Goal: Communication & Community: Participate in discussion

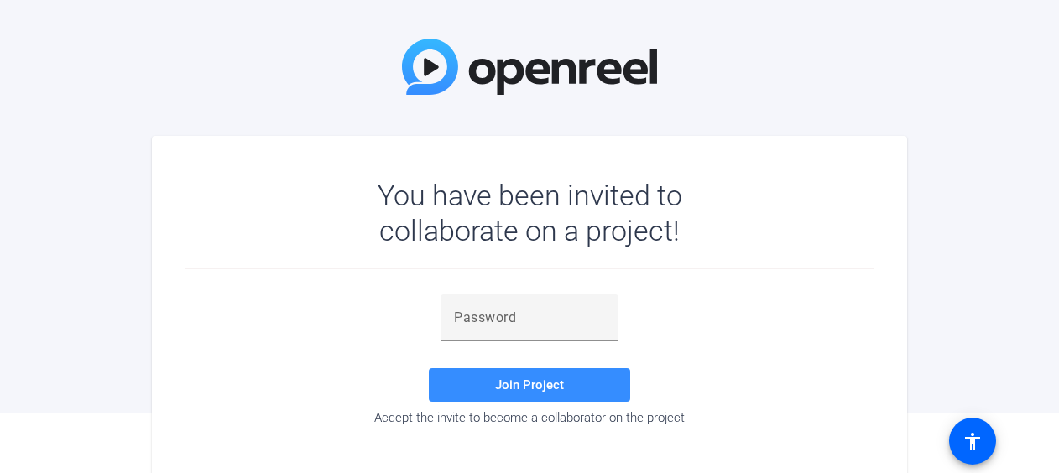
scroll to position [83, 0]
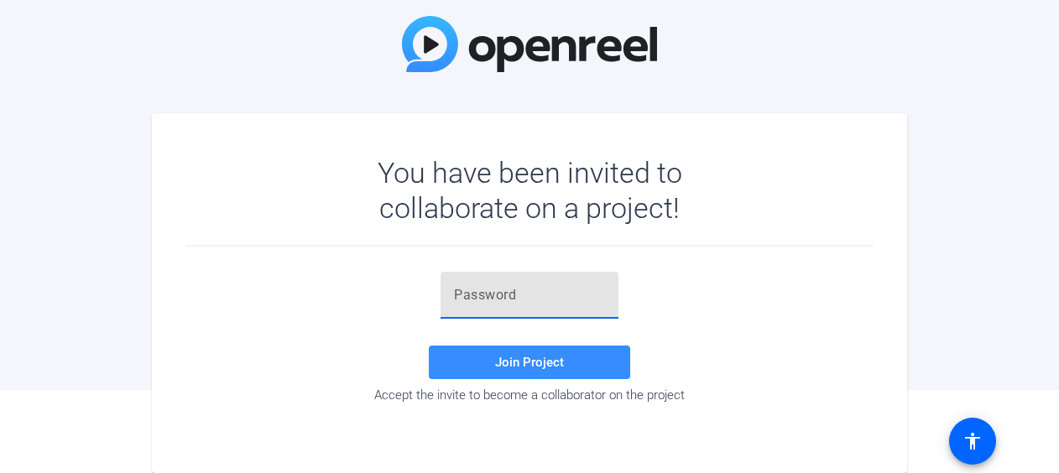
drag, startPoint x: 530, startPoint y: 277, endPoint x: 499, endPoint y: 296, distance: 36.6
paste input "em9ULB"
type input "em9ULB"
click at [579, 354] on span at bounding box center [529, 362] width 201 height 40
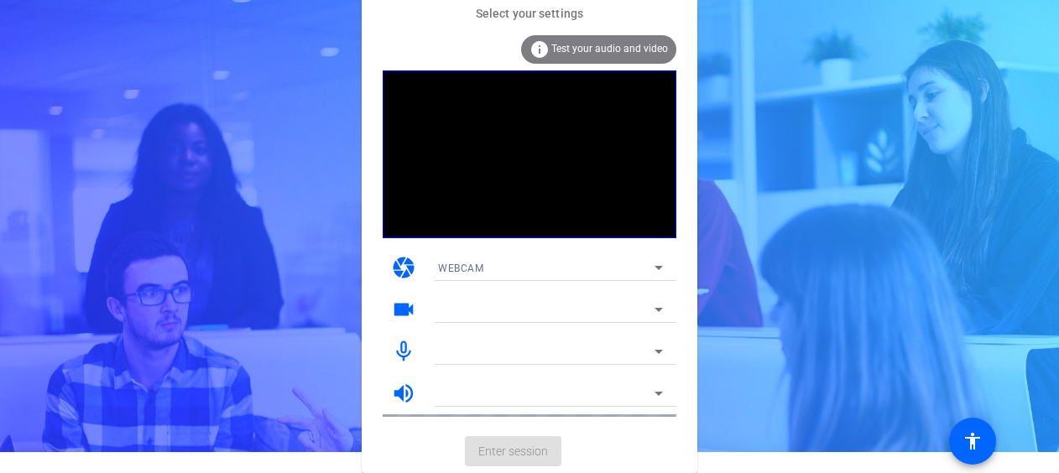
scroll to position [21, 0]
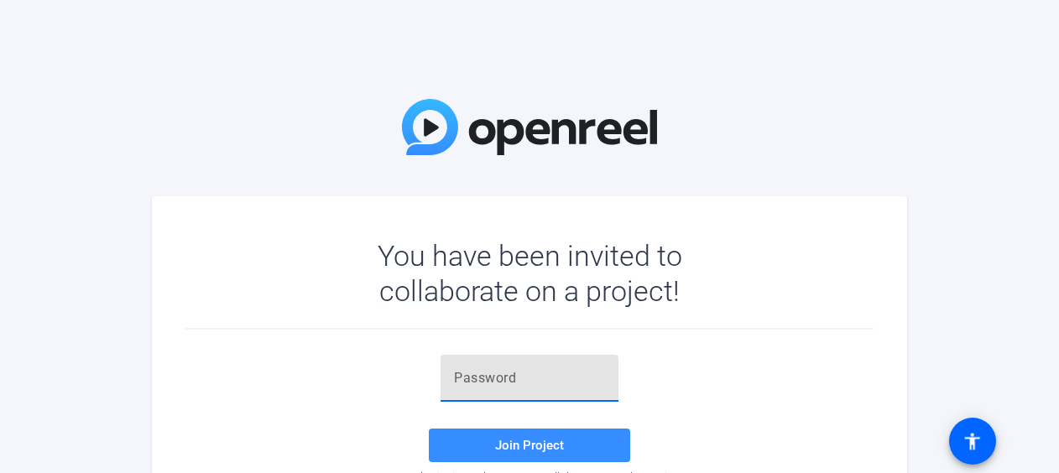
click at [514, 375] on input "text" at bounding box center [529, 378] width 151 height 20
paste input "em9ULB"
type input "em9ULB"
click at [556, 436] on span at bounding box center [529, 446] width 201 height 40
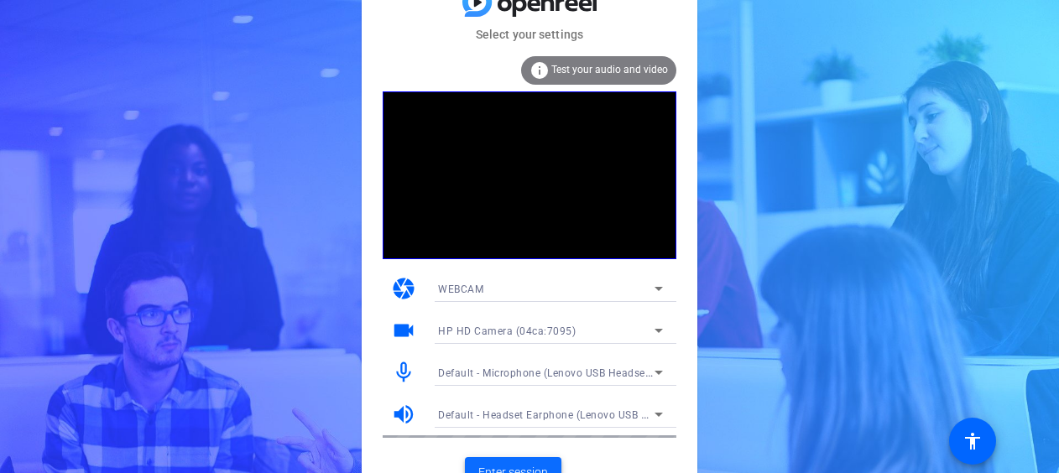
click at [512, 464] on span "Enter session" at bounding box center [513, 473] width 70 height 18
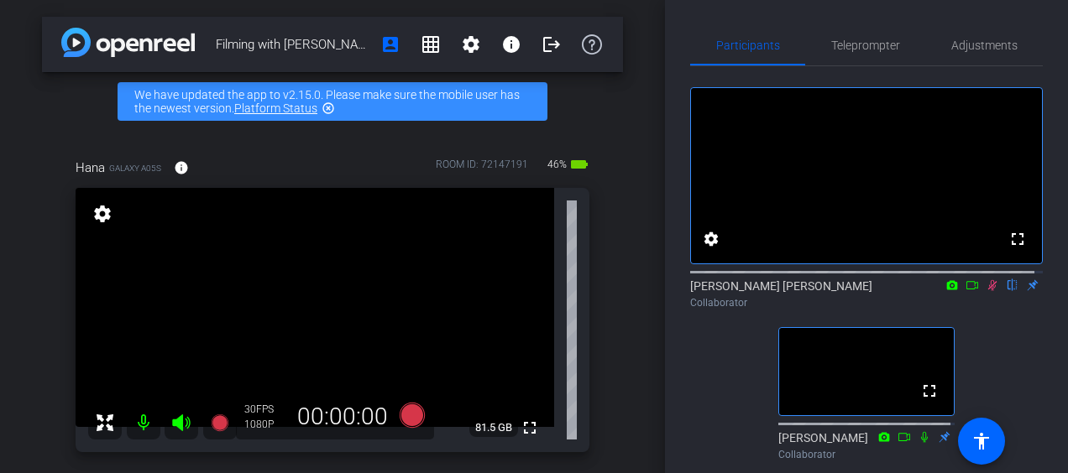
click at [988, 291] on icon at bounding box center [992, 285] width 9 height 11
click at [985, 291] on icon at bounding box center [991, 285] width 13 height 12
click at [988, 291] on icon at bounding box center [992, 285] width 9 height 11
click at [985, 291] on icon at bounding box center [991, 285] width 13 height 12
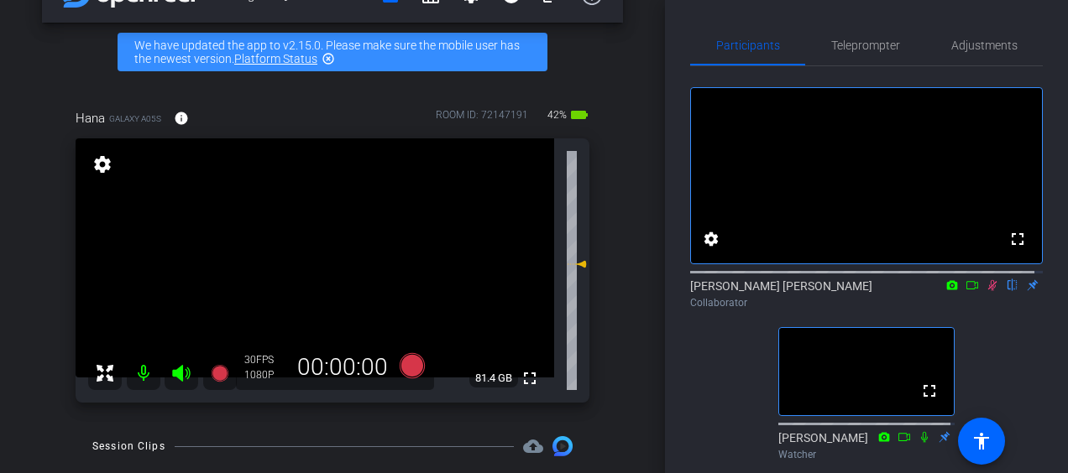
scroll to position [33, 0]
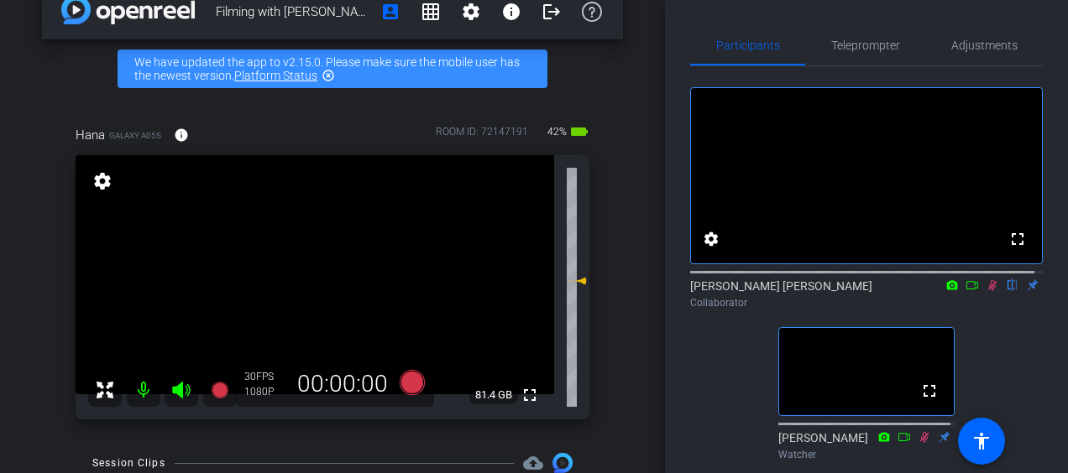
click at [984, 293] on mat-icon at bounding box center [992, 285] width 20 height 15
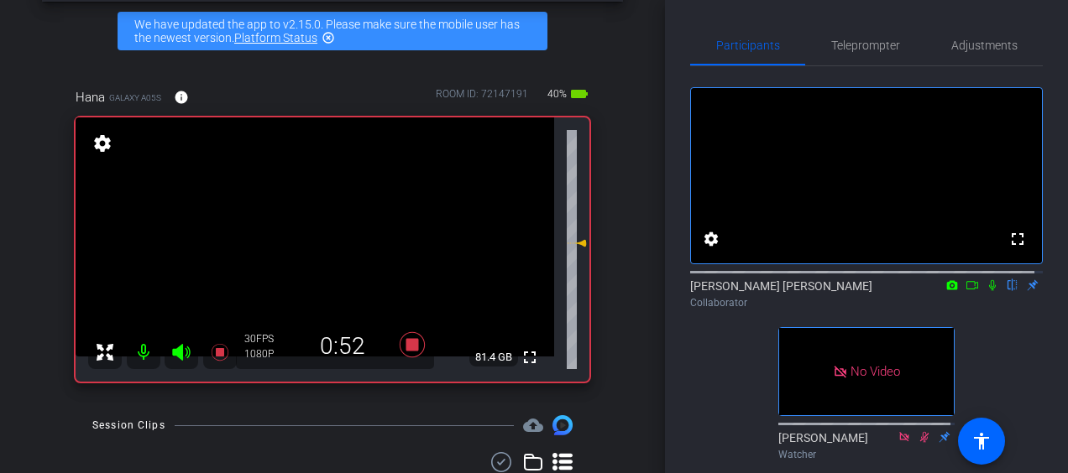
scroll to position [67, 0]
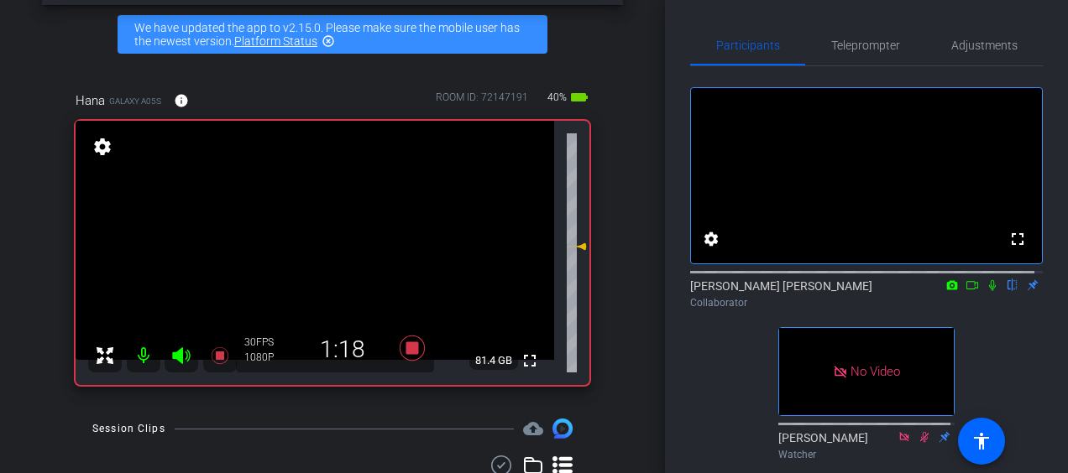
click at [985, 291] on icon at bounding box center [991, 285] width 13 height 12
drag, startPoint x: 984, startPoint y: 300, endPoint x: 993, endPoint y: 332, distance: 33.2
click at [993, 332] on div "fullscreen settings Hany Sheikh Mohamed flip Collaborator No Video Deborah Edso…" at bounding box center [866, 418] width 352 height 704
click at [988, 291] on icon at bounding box center [992, 285] width 9 height 11
click at [989, 291] on icon at bounding box center [992, 285] width 7 height 11
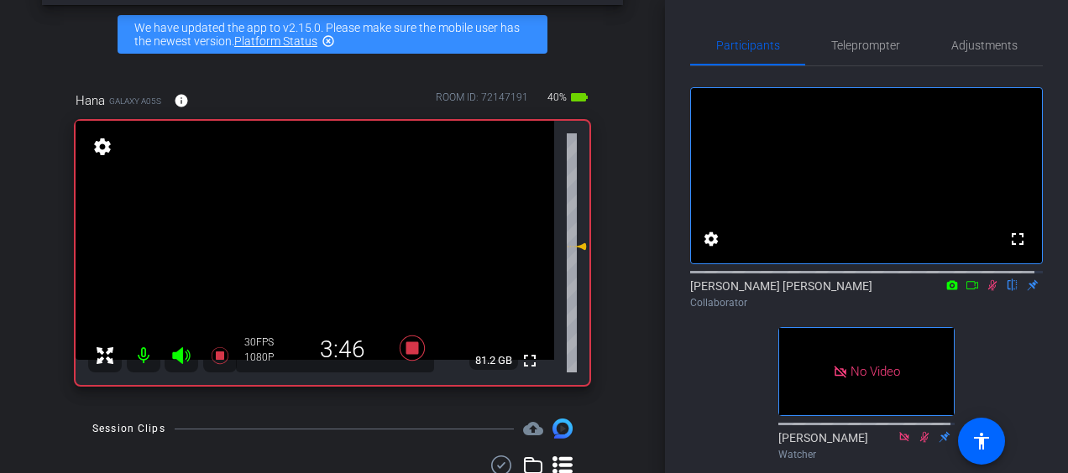
click at [985, 291] on icon at bounding box center [991, 285] width 13 height 12
click at [987, 291] on icon at bounding box center [991, 285] width 13 height 12
click at [988, 291] on icon at bounding box center [992, 285] width 9 height 11
click at [985, 291] on icon at bounding box center [991, 285] width 13 height 12
click at [988, 291] on icon at bounding box center [992, 285] width 9 height 11
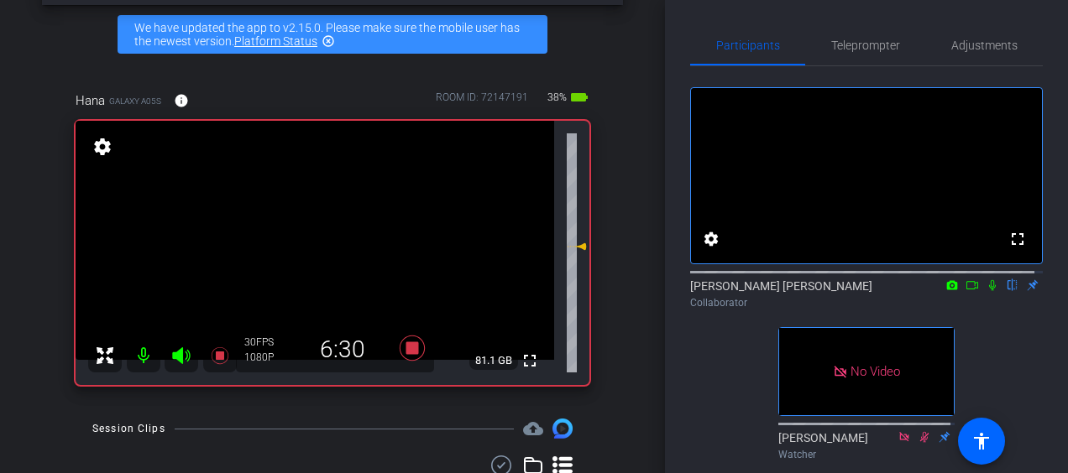
click at [989, 291] on icon at bounding box center [992, 285] width 7 height 11
click at [987, 291] on icon at bounding box center [991, 285] width 13 height 12
click at [989, 291] on icon at bounding box center [992, 285] width 7 height 11
click at [988, 291] on icon at bounding box center [992, 285] width 9 height 11
click at [986, 291] on icon at bounding box center [991, 285] width 13 height 12
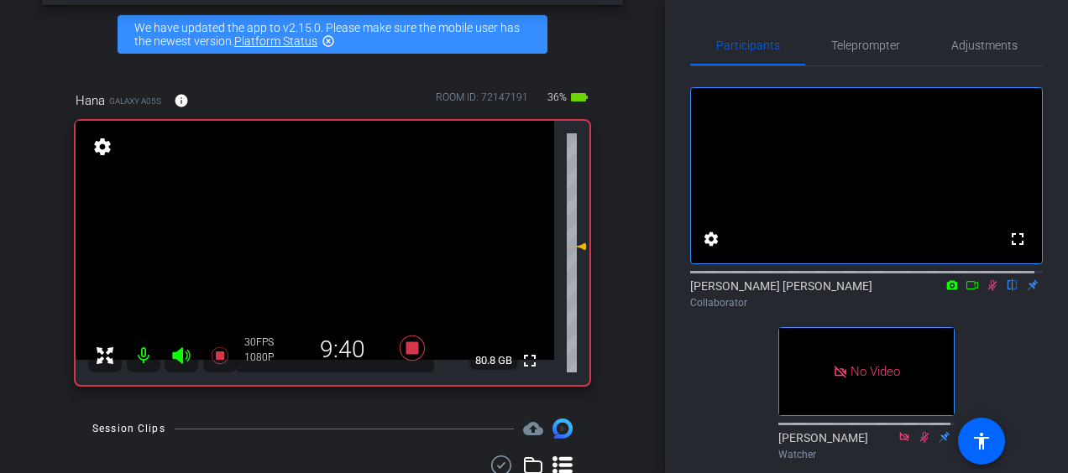
click at [988, 291] on icon at bounding box center [992, 285] width 9 height 11
click at [985, 291] on icon at bounding box center [991, 285] width 13 height 12
click at [988, 291] on icon at bounding box center [992, 285] width 9 height 11
click at [989, 291] on icon at bounding box center [992, 285] width 7 height 11
click at [986, 291] on icon at bounding box center [991, 285] width 13 height 12
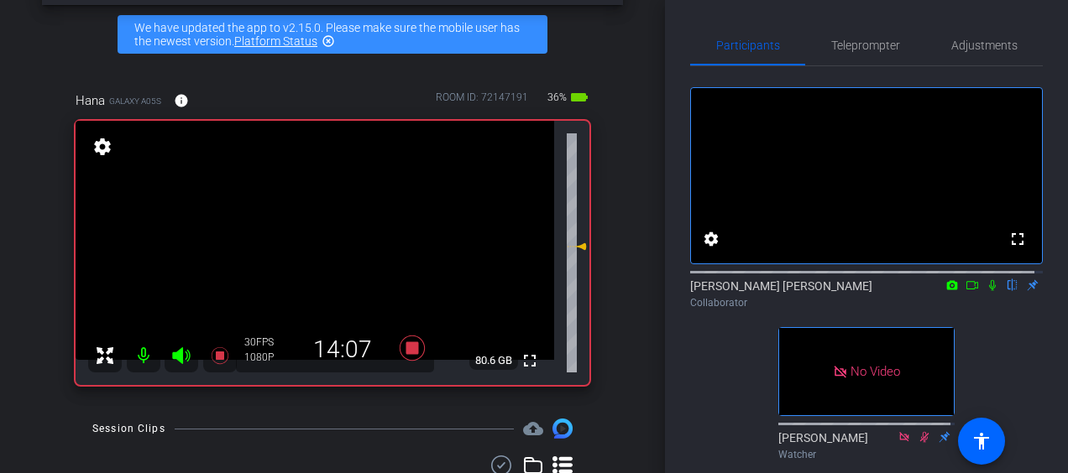
click at [989, 291] on icon at bounding box center [991, 285] width 13 height 12
click at [985, 291] on icon at bounding box center [991, 285] width 13 height 12
click at [989, 291] on icon at bounding box center [991, 285] width 13 height 12
click at [989, 291] on icon at bounding box center [992, 285] width 7 height 11
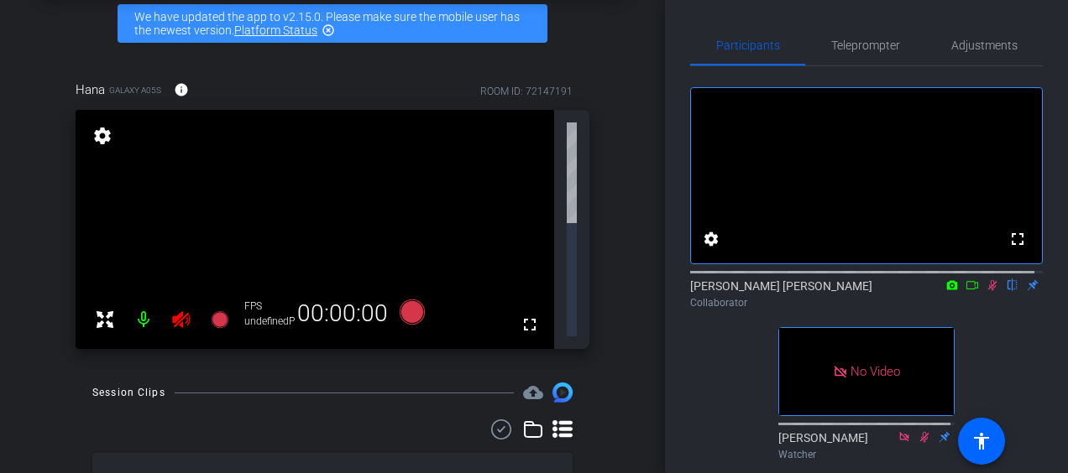
scroll to position [84, 0]
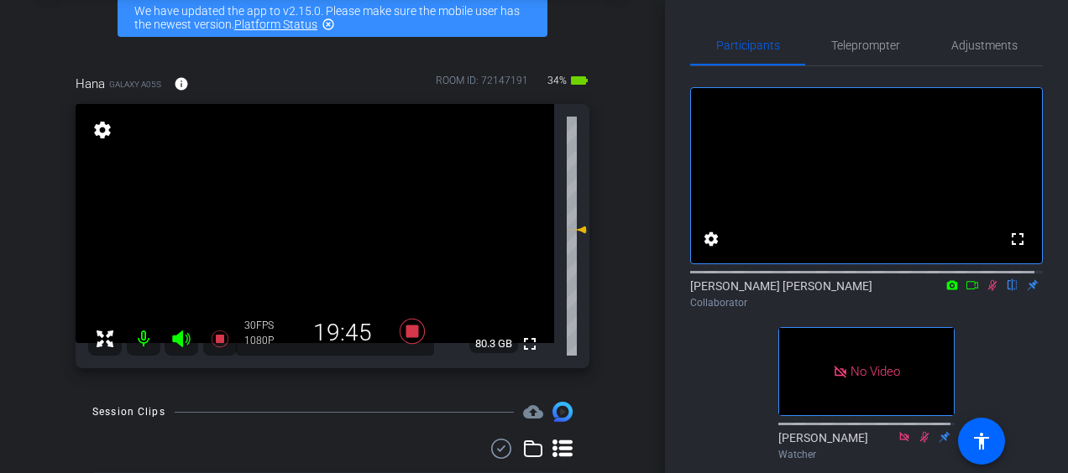
drag, startPoint x: 984, startPoint y: 304, endPoint x: 995, endPoint y: 304, distance: 10.9
click at [992, 293] on mat-icon at bounding box center [992, 285] width 20 height 15
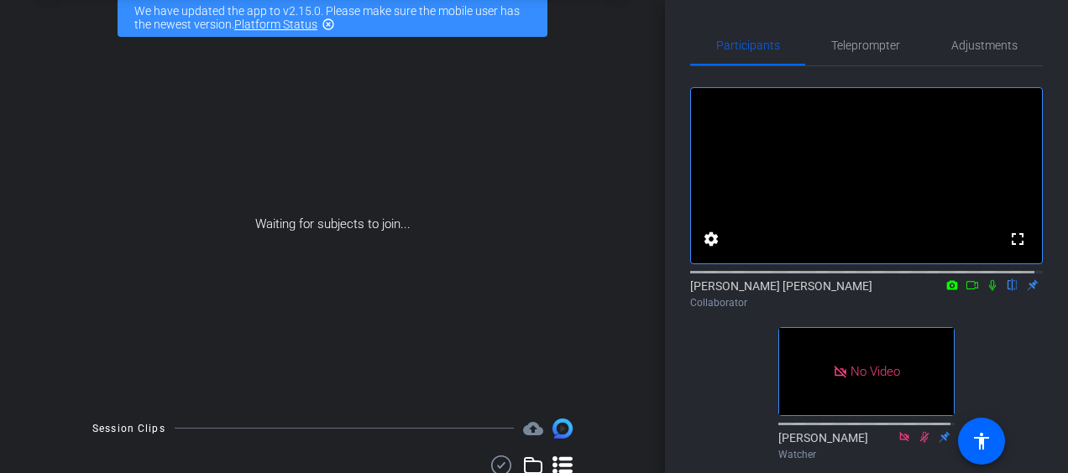
click at [987, 291] on icon at bounding box center [991, 285] width 13 height 12
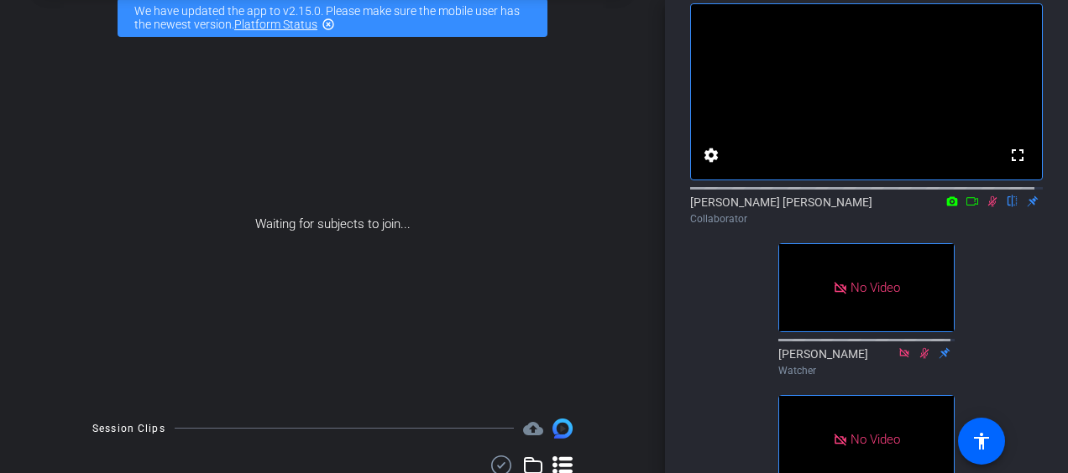
click at [985, 207] on icon at bounding box center [991, 202] width 13 height 12
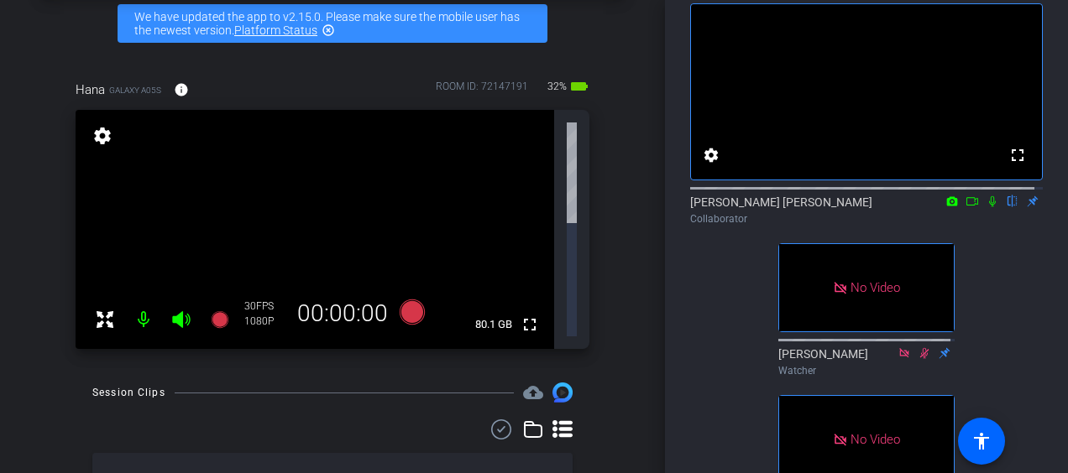
click at [985, 207] on icon at bounding box center [991, 202] width 13 height 12
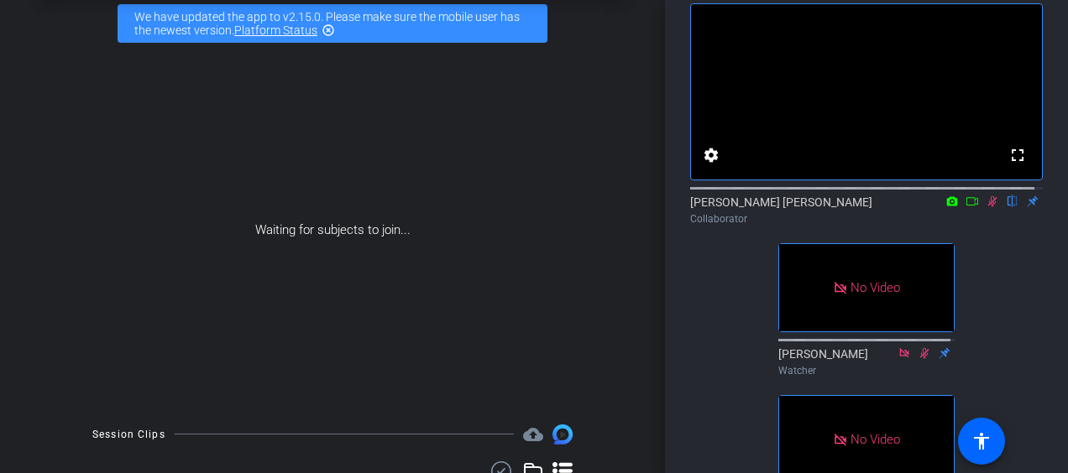
scroll to position [84, 0]
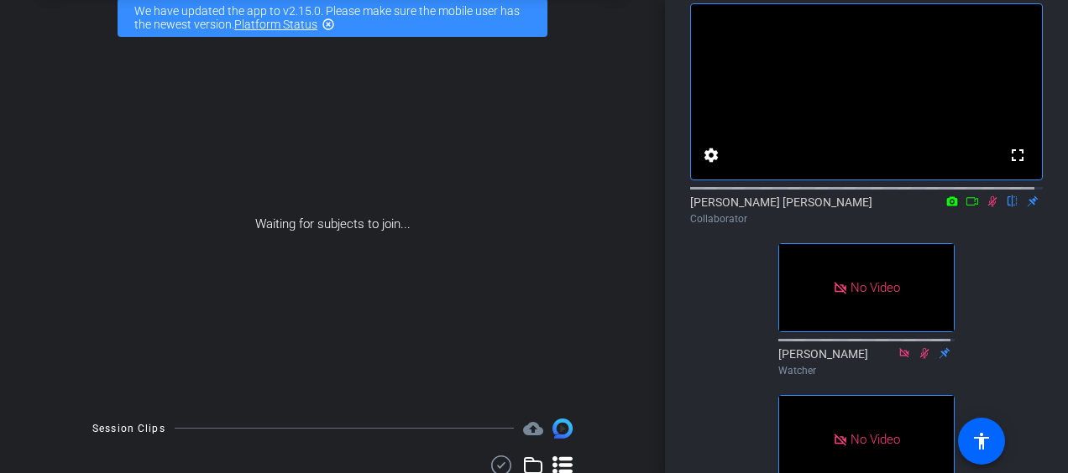
click at [988, 207] on icon at bounding box center [992, 201] width 9 height 11
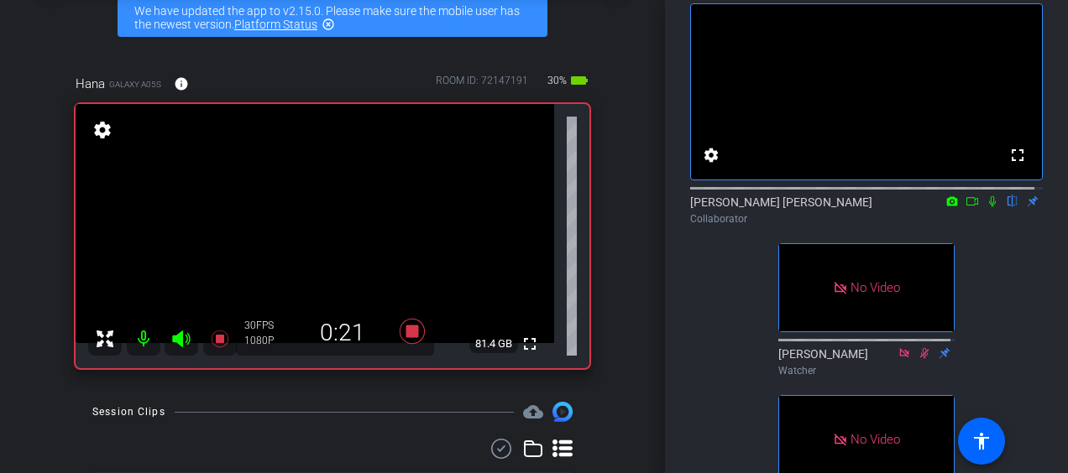
click at [985, 207] on icon at bounding box center [991, 202] width 13 height 12
click at [988, 207] on icon at bounding box center [992, 201] width 9 height 11
click at [989, 207] on icon at bounding box center [992, 201] width 7 height 11
click at [985, 207] on icon at bounding box center [991, 202] width 13 height 12
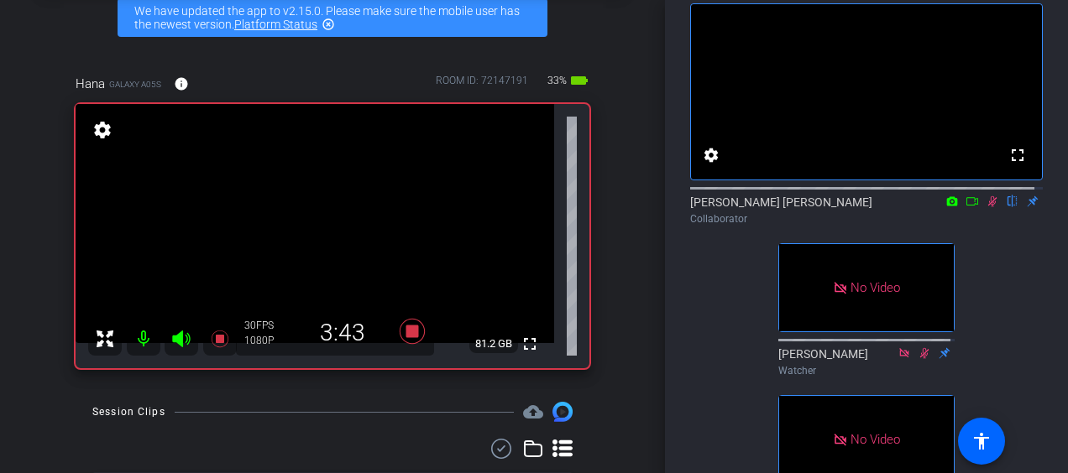
click at [985, 207] on icon at bounding box center [991, 202] width 13 height 12
click at [989, 207] on icon at bounding box center [992, 201] width 7 height 11
click at [985, 207] on icon at bounding box center [991, 202] width 13 height 12
click at [988, 207] on icon at bounding box center [992, 201] width 9 height 11
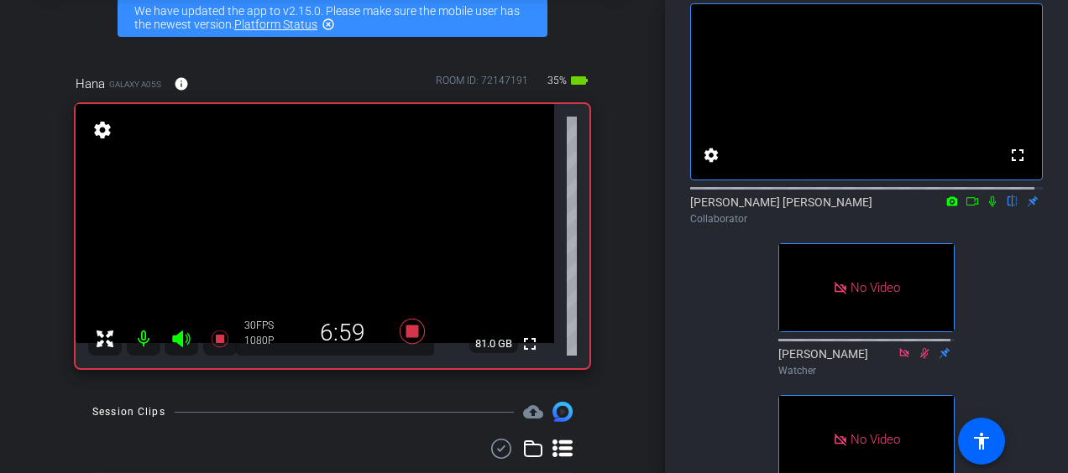
click at [989, 207] on icon at bounding box center [992, 201] width 7 height 11
click at [985, 207] on icon at bounding box center [991, 202] width 13 height 12
click at [987, 207] on icon at bounding box center [991, 202] width 13 height 12
click at [988, 207] on icon at bounding box center [992, 201] width 9 height 11
click at [985, 207] on icon at bounding box center [991, 202] width 13 height 12
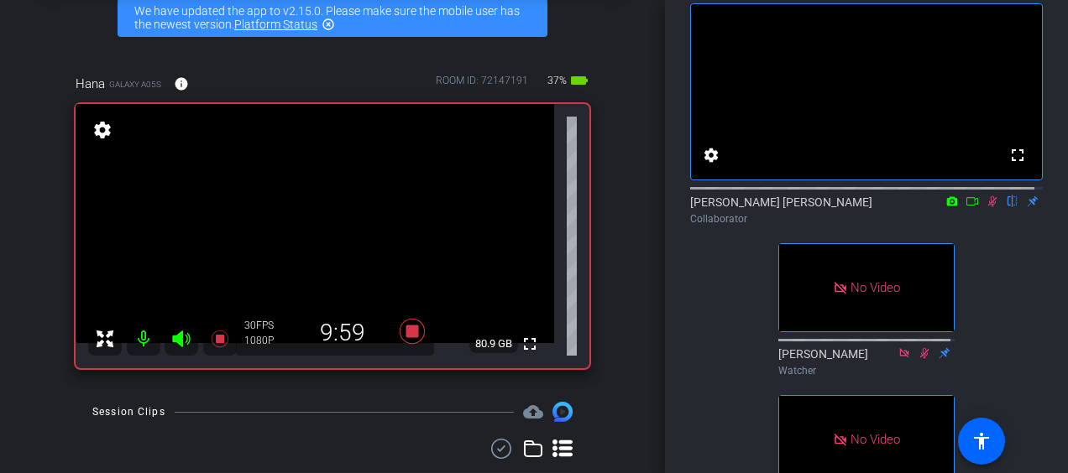
click at [988, 207] on icon at bounding box center [992, 201] width 9 height 11
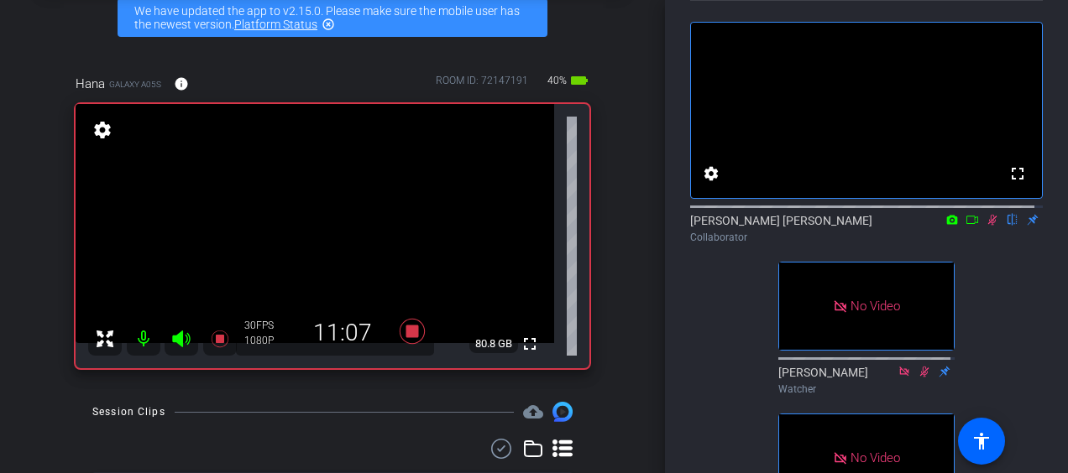
click at [985, 226] on icon at bounding box center [991, 220] width 13 height 12
click at [987, 226] on icon at bounding box center [991, 220] width 13 height 12
click at [1058, 132] on div "Participants Teleprompter Adjustments fullscreen settings Hany Sheikh Mohamed f…" at bounding box center [866, 236] width 403 height 473
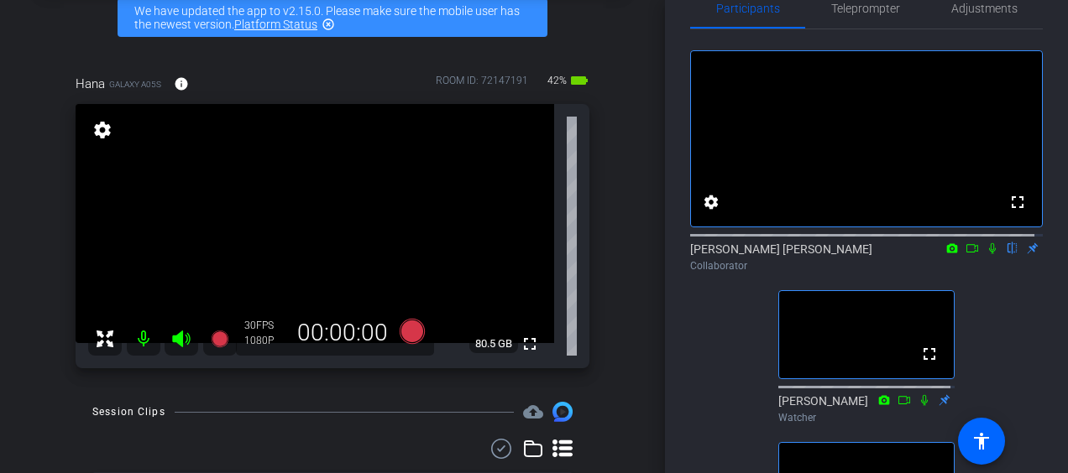
scroll to position [32, 0]
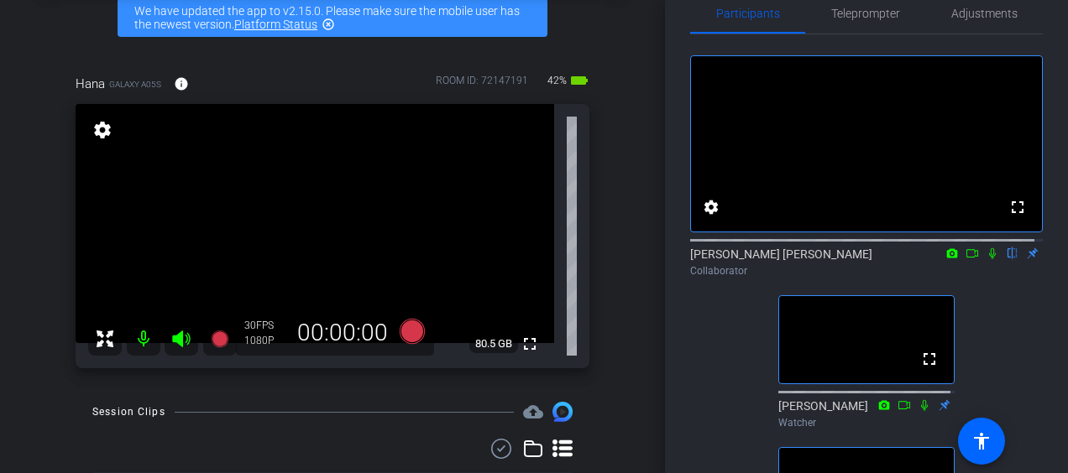
click at [884, 190] on video at bounding box center [866, 143] width 351 height 175
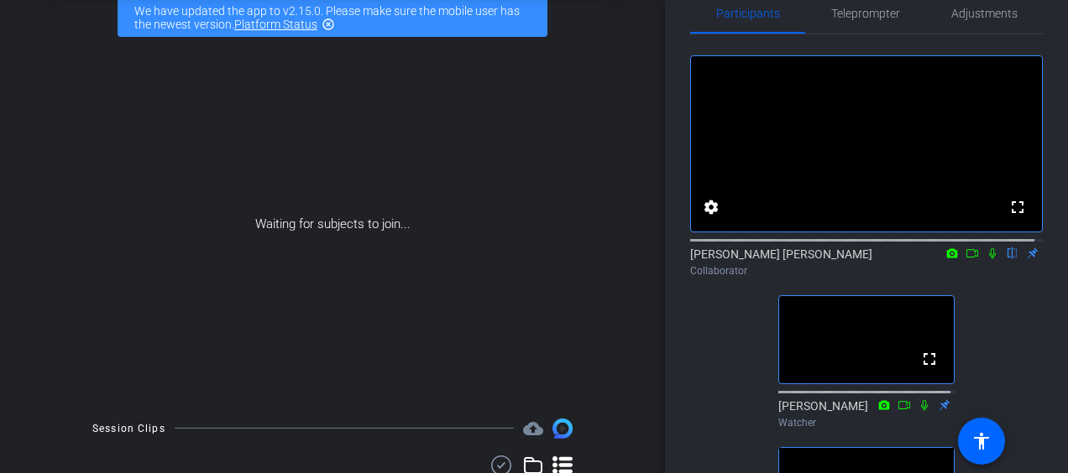
click at [660, 247] on div "Filming with Hana Melese Maru account_box grid_on settings info logout We have …" at bounding box center [332, 236] width 665 height 473
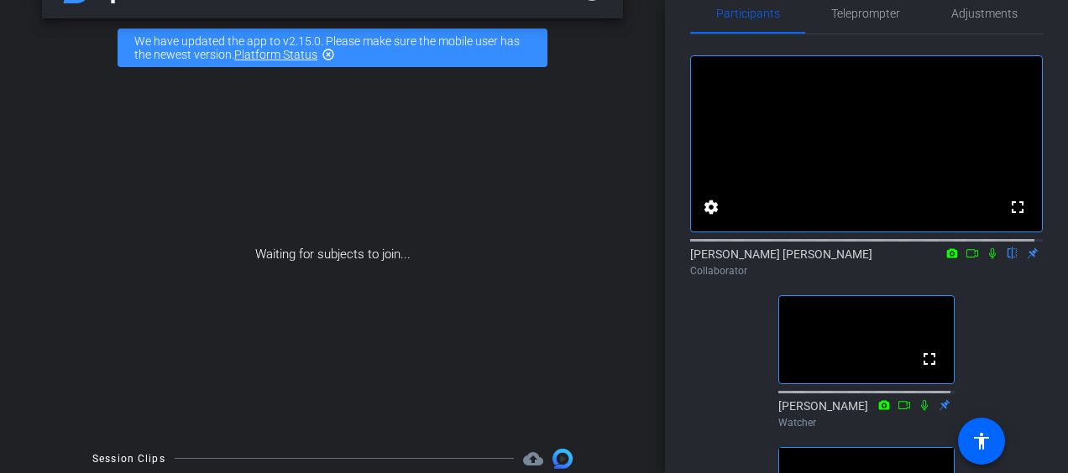
scroll to position [47, 0]
